Goal: Transaction & Acquisition: Purchase product/service

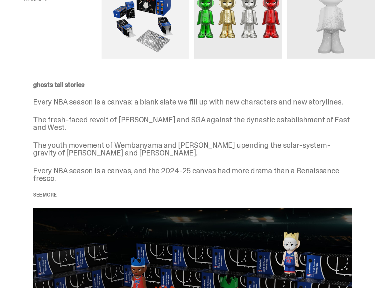
scroll to position [530, 0]
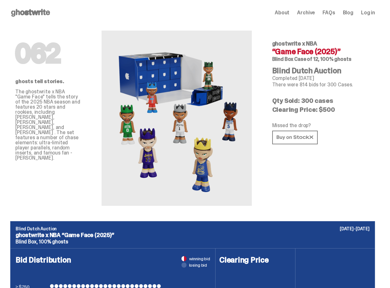
drag, startPoint x: 174, startPoint y: 97, endPoint x: 171, endPoint y: -8, distance: 104.7
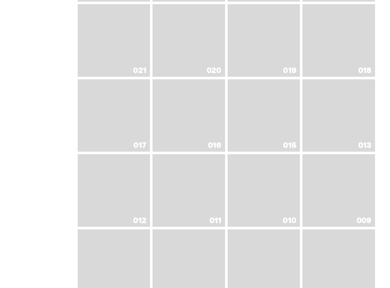
scroll to position [901, 0]
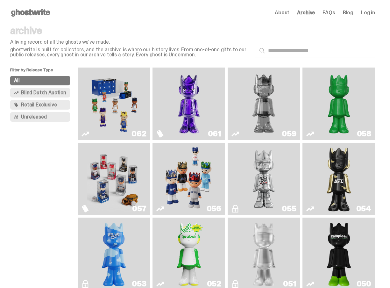
scroll to position [901, 0]
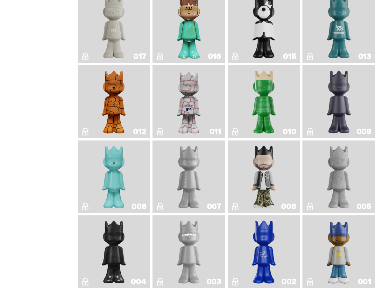
scroll to position [976, 0]
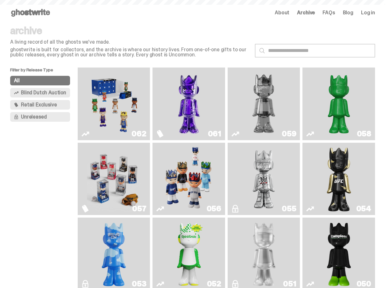
scroll to position [976, 0]
click at [36, 14] on use at bounding box center [30, 13] width 39 height 8
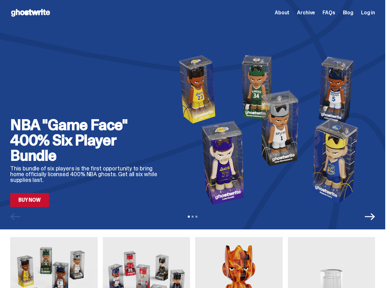
click at [87, 151] on h2 "NBA "Game Face" 400% Six Player Bundle" at bounding box center [84, 140] width 148 height 46
click at [32, 202] on link "Buy Now" at bounding box center [29, 200] width 39 height 14
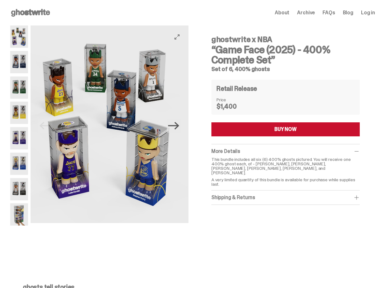
click at [178, 124] on icon "Next" at bounding box center [173, 125] width 11 height 11
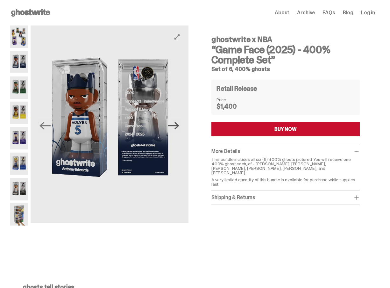
click at [177, 121] on icon "Next" at bounding box center [173, 125] width 11 height 11
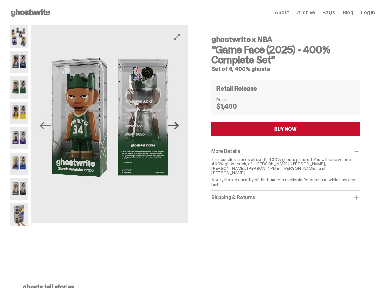
click at [178, 121] on icon "Next" at bounding box center [173, 125] width 11 height 11
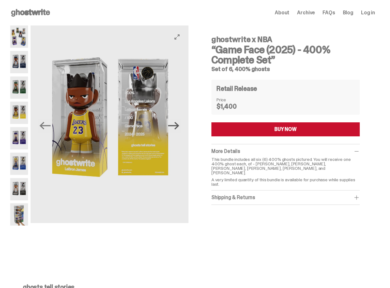
click at [178, 121] on icon "Next" at bounding box center [173, 125] width 11 height 11
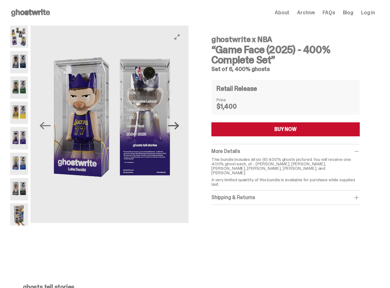
click at [178, 121] on icon "Next" at bounding box center [173, 125] width 11 height 11
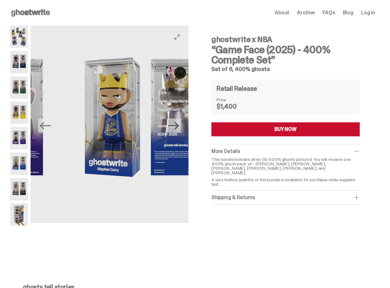
click at [178, 121] on icon "Next" at bounding box center [173, 125] width 11 height 11
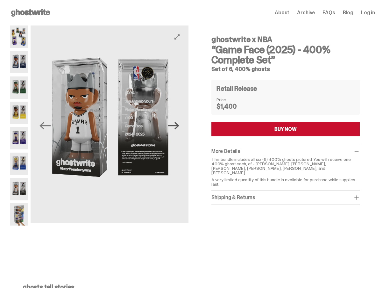
click at [178, 121] on icon "Next" at bounding box center [173, 125] width 11 height 11
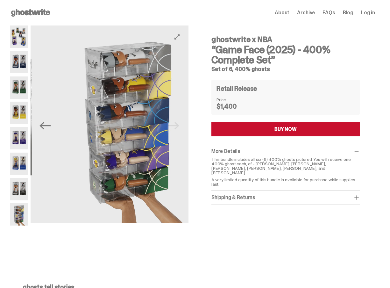
click at [178, 121] on img at bounding box center [131, 123] width 158 height 197
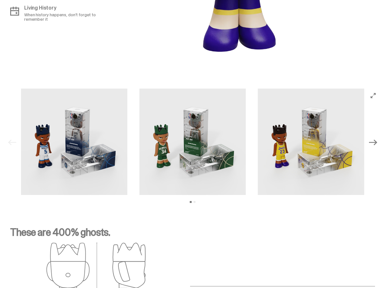
scroll to position [636, 0]
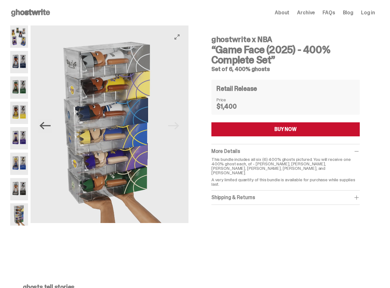
click at [43, 123] on icon "Previous" at bounding box center [45, 126] width 11 height 8
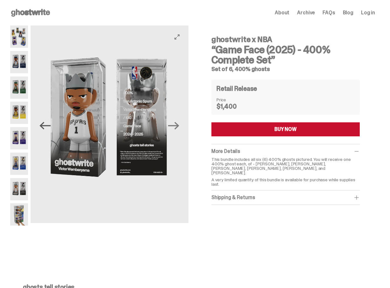
click at [43, 123] on icon "Previous" at bounding box center [45, 126] width 11 height 8
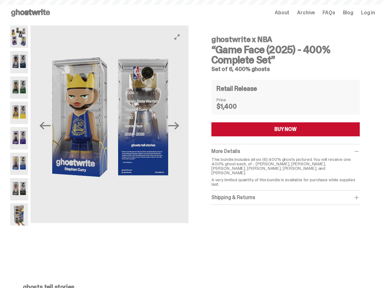
click at [181, 132] on button "Next" at bounding box center [174, 125] width 14 height 14
